Goal: Check status

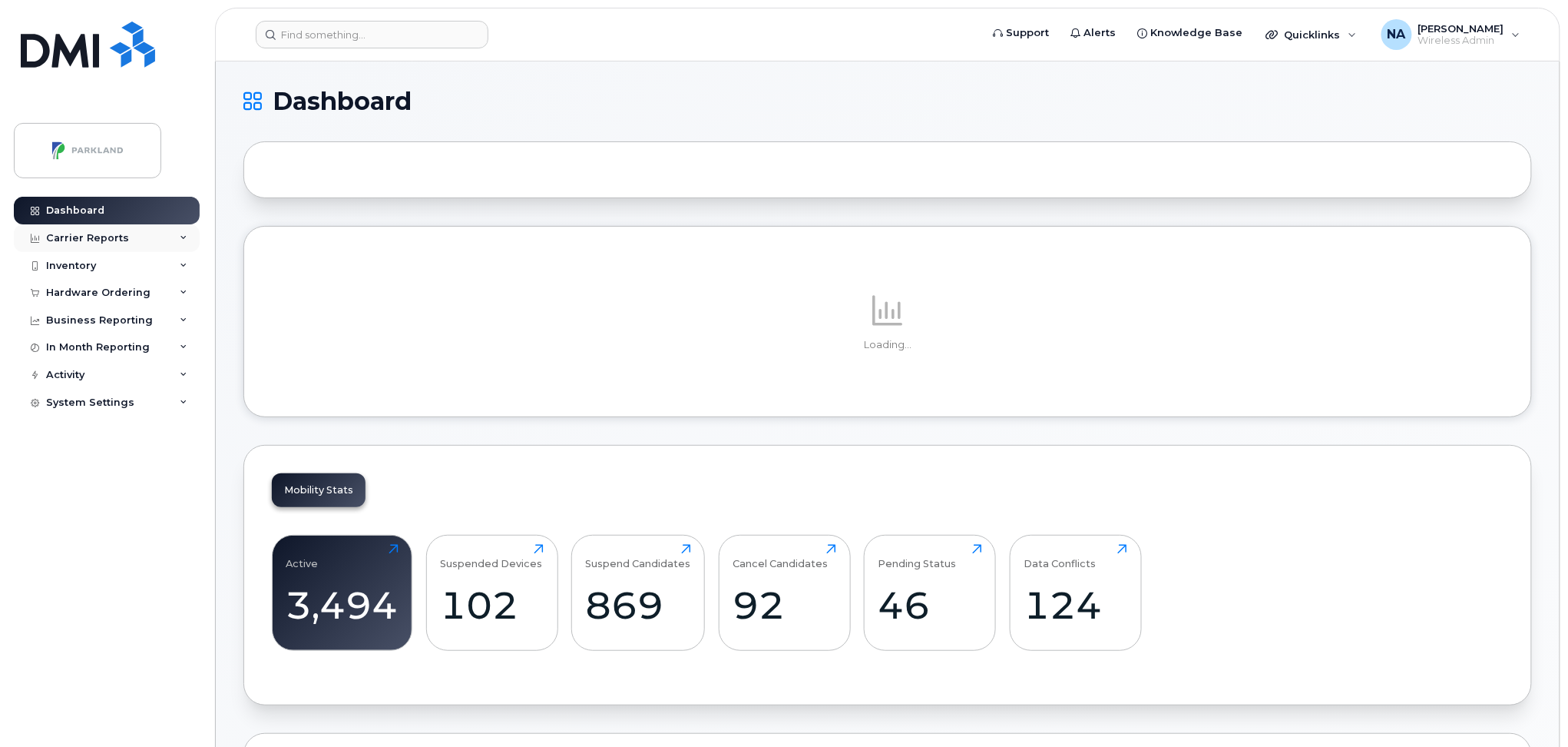
click at [89, 237] on div "Carrier Reports" at bounding box center [87, 238] width 83 height 12
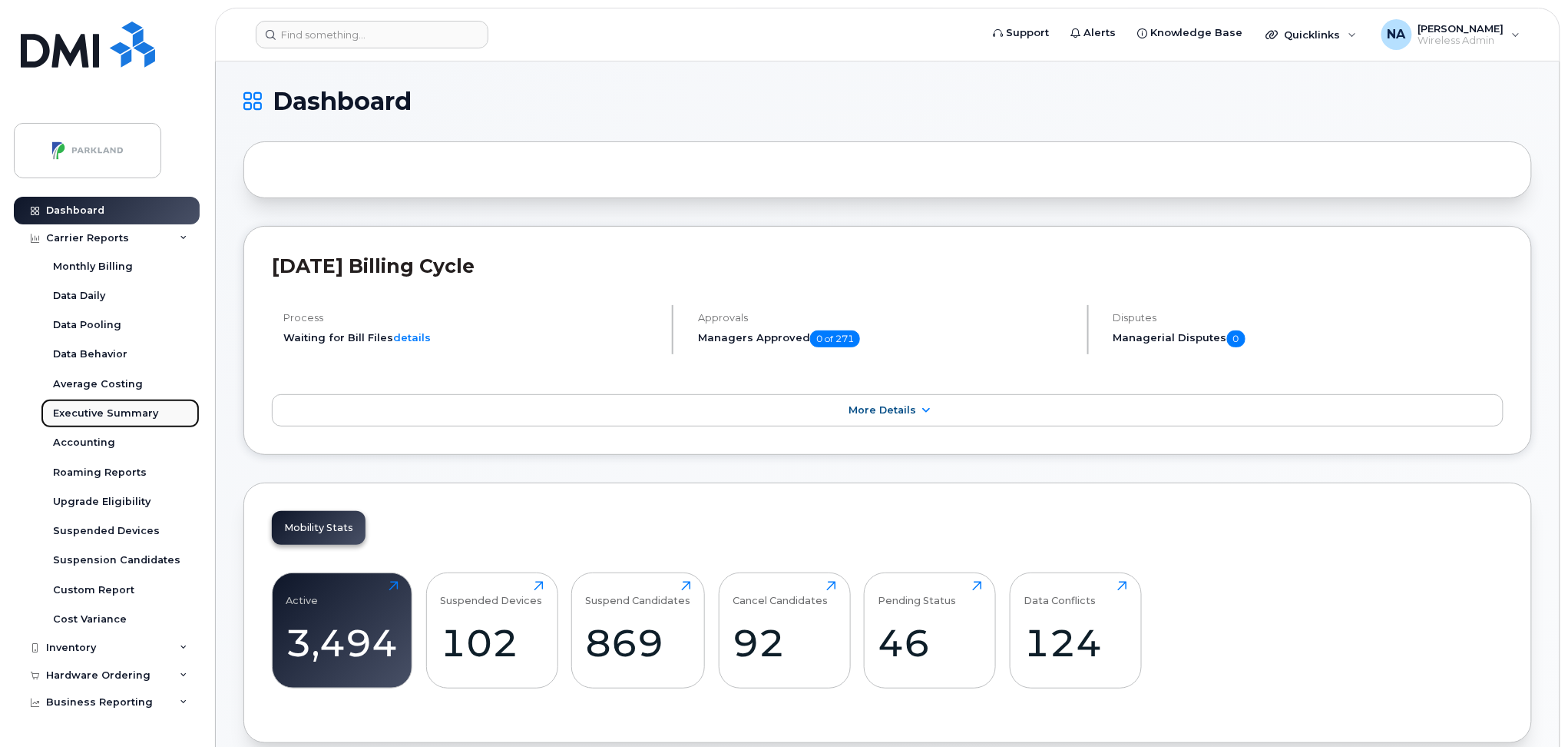
click at [81, 406] on div "Executive Summary" at bounding box center [106, 413] width 106 height 14
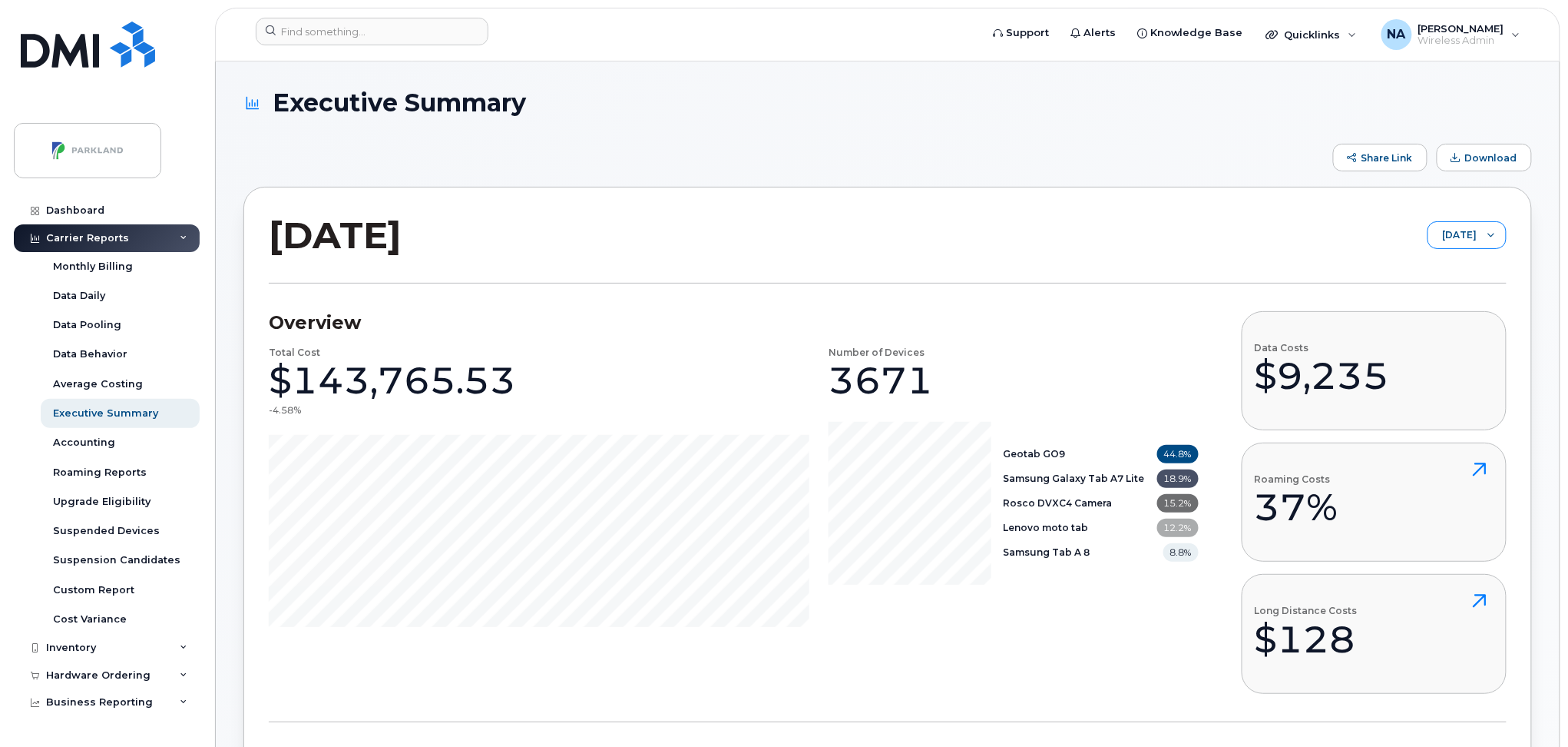
click at [1432, 234] on span "[DATE]" at bounding box center [1453, 236] width 49 height 28
click at [1426, 354] on span "[DATE]" at bounding box center [1432, 348] width 33 height 15
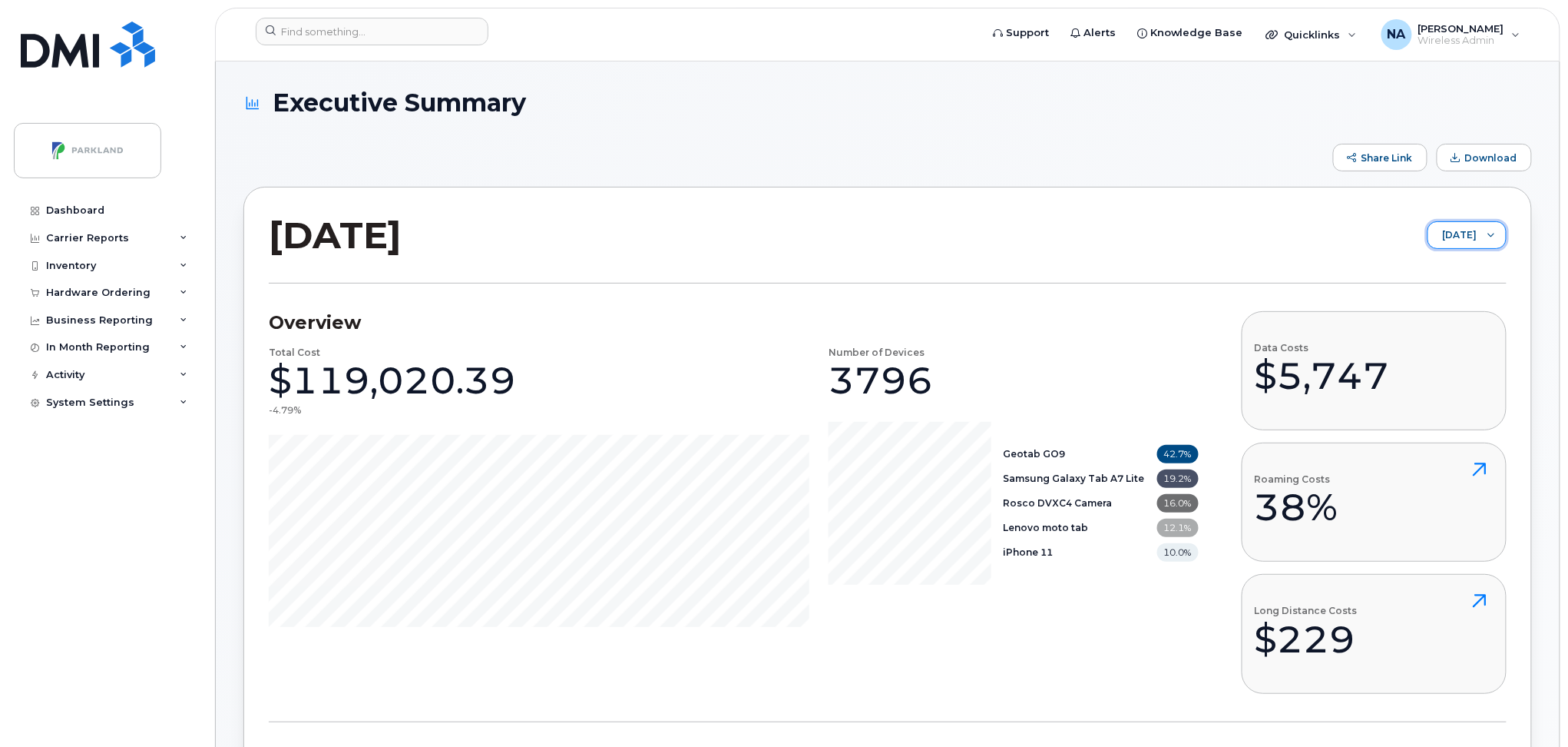
click at [1456, 240] on span "[DATE]" at bounding box center [1453, 236] width 49 height 28
click at [1443, 318] on span "[DATE]" at bounding box center [1447, 321] width 33 height 15
click at [1456, 231] on span "[DATE]" at bounding box center [1453, 236] width 49 height 28
click at [1448, 301] on span "[DATE]" at bounding box center [1443, 295] width 33 height 15
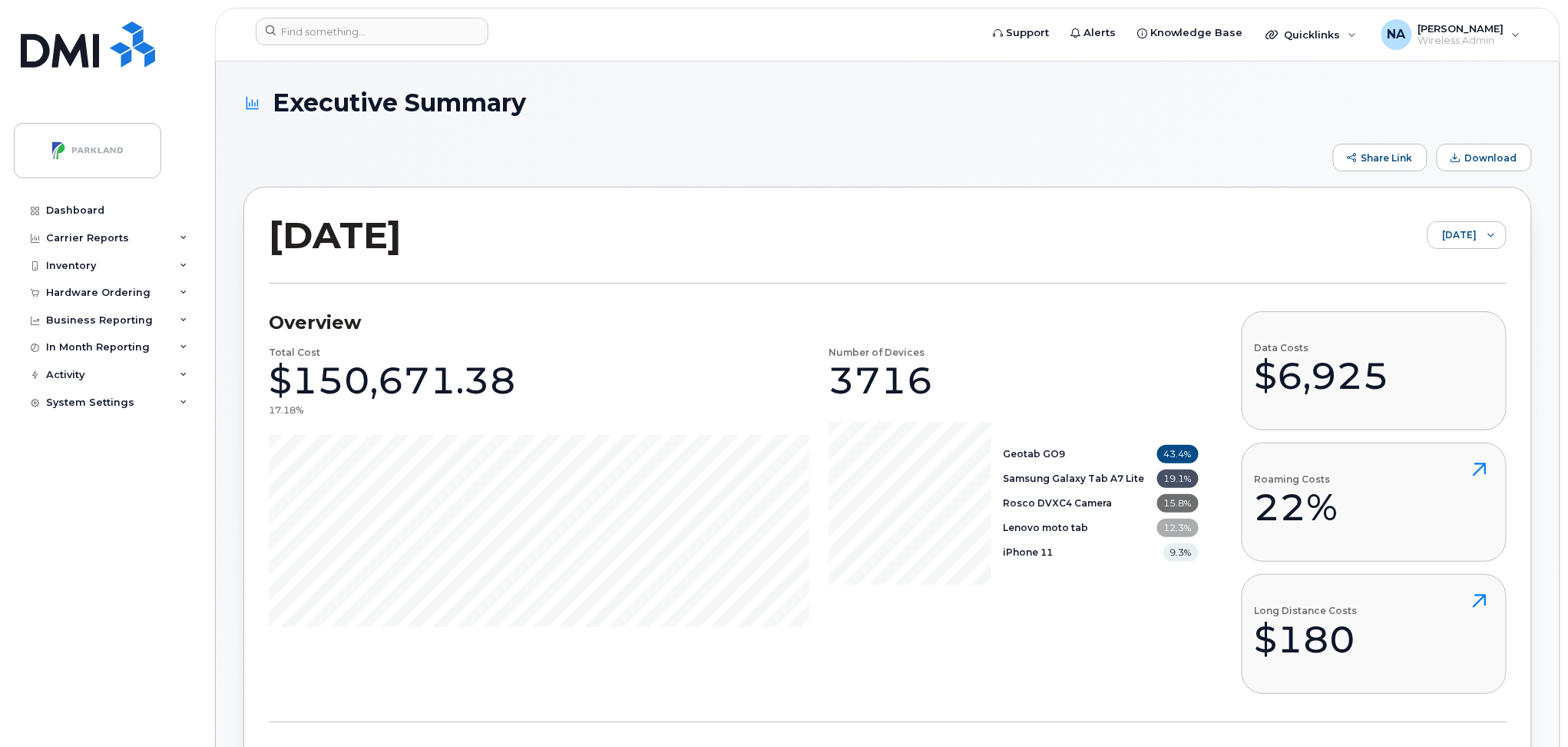
click at [1453, 247] on span "[DATE]" at bounding box center [1453, 236] width 49 height 28
click at [1449, 265] on span "[DATE]" at bounding box center [1447, 268] width 33 height 15
